Goal: Transaction & Acquisition: Purchase product/service

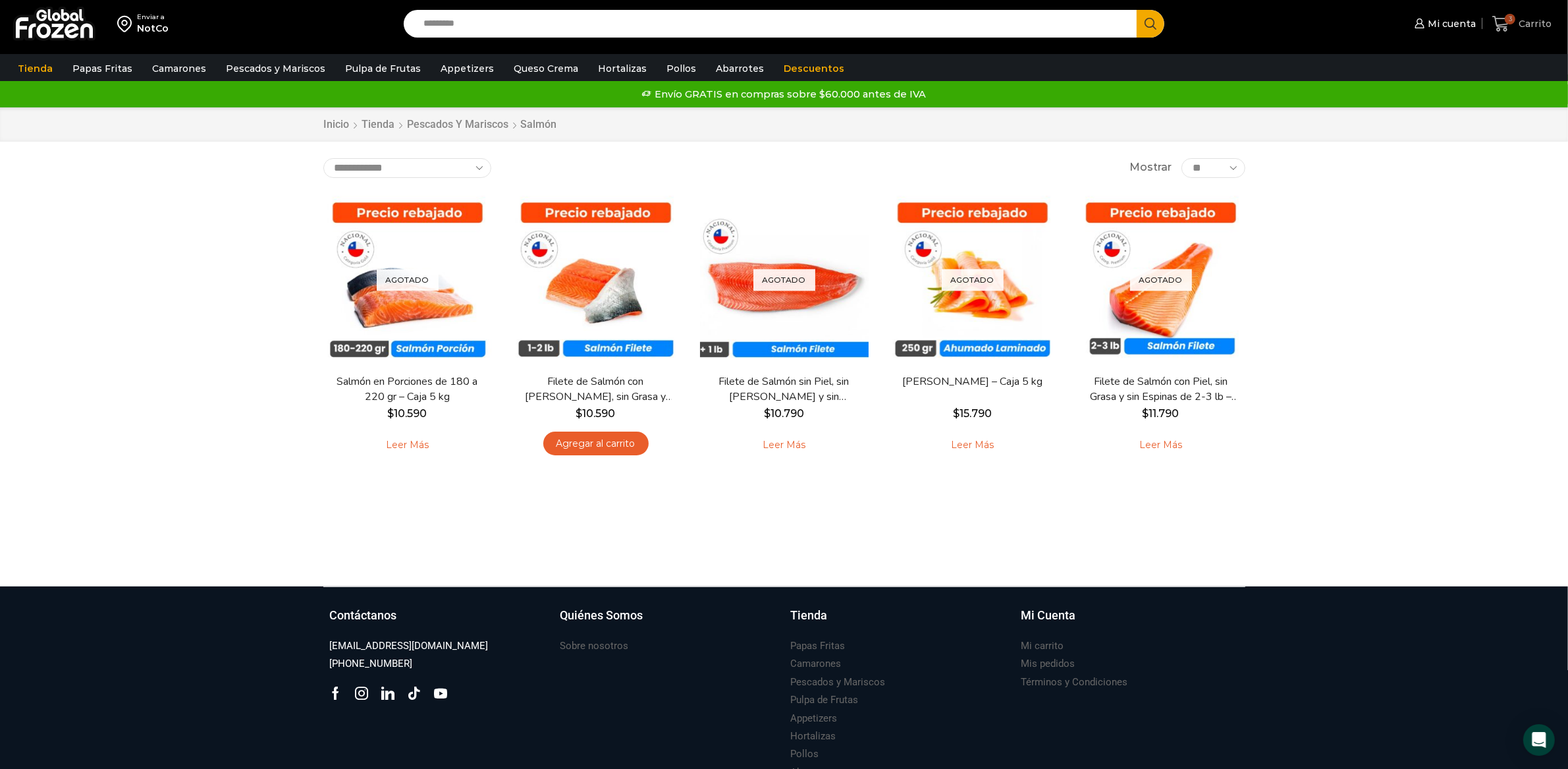
click at [1512, 18] on span "3" at bounding box center [1510, 18] width 10 height 10
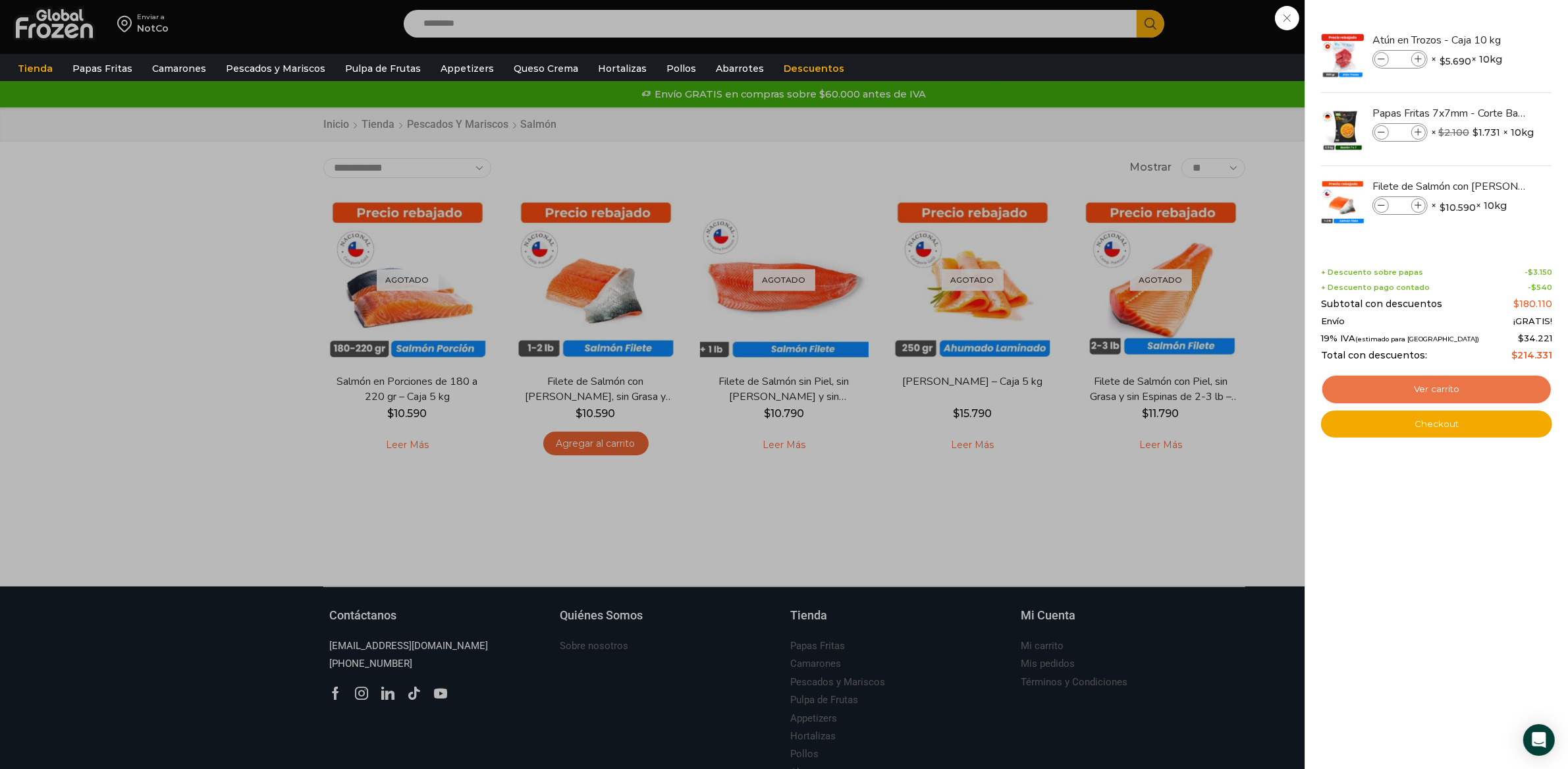
click at [1380, 390] on link "Ver carrito" at bounding box center [1437, 389] width 231 height 30
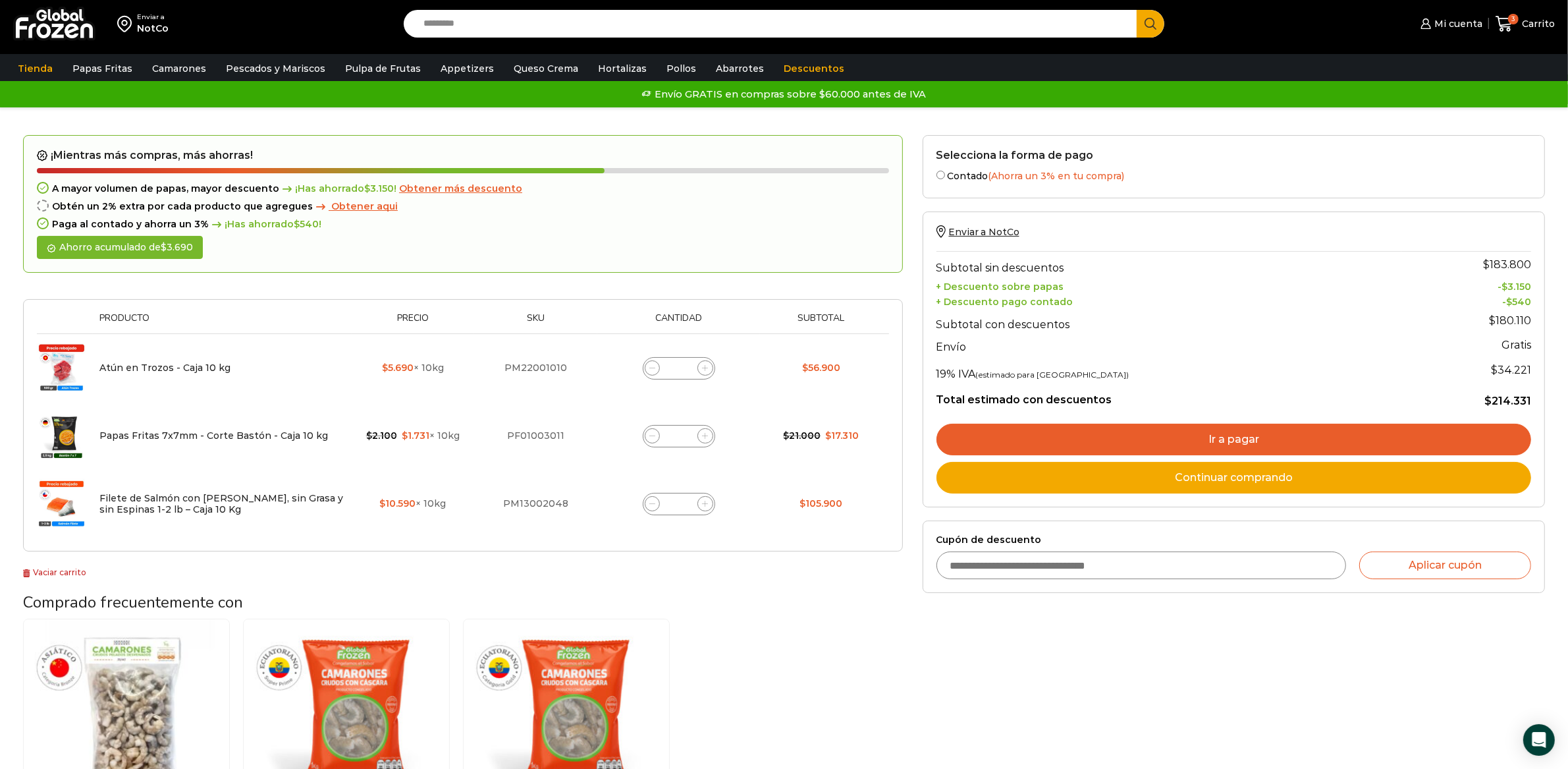
click at [981, 570] on input "Cupón de descuento" at bounding box center [1141, 565] width 409 height 27
type input "******"
click at [1359, 551] on button "Aplicar cupón" at bounding box center [1445, 565] width 172 height 27
click at [1462, 561] on button "Aplicar cupón" at bounding box center [1445, 565] width 172 height 27
